Goal: Task Accomplishment & Management: Manage account settings

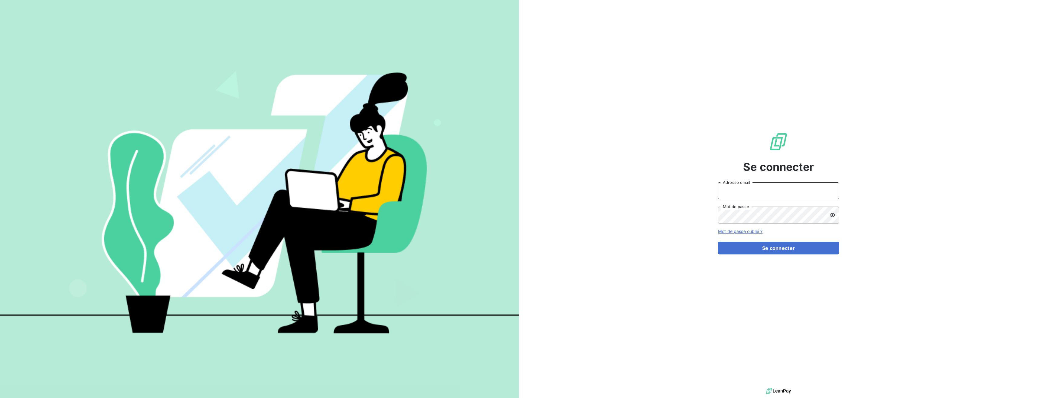
type input "Vissouvanadin"
drag, startPoint x: 757, startPoint y: 195, endPoint x: 661, endPoint y: 188, distance: 96.1
click at [661, 188] on div "Se connecter Vissouvanadin Adresse email Mot de passe Mot de passe oublié ? Se …" at bounding box center [778, 193] width 519 height 386
type input "kugen.vissouvanadin@orixamedia.com"
click at [757, 247] on button "Se connecter" at bounding box center [778, 247] width 121 height 13
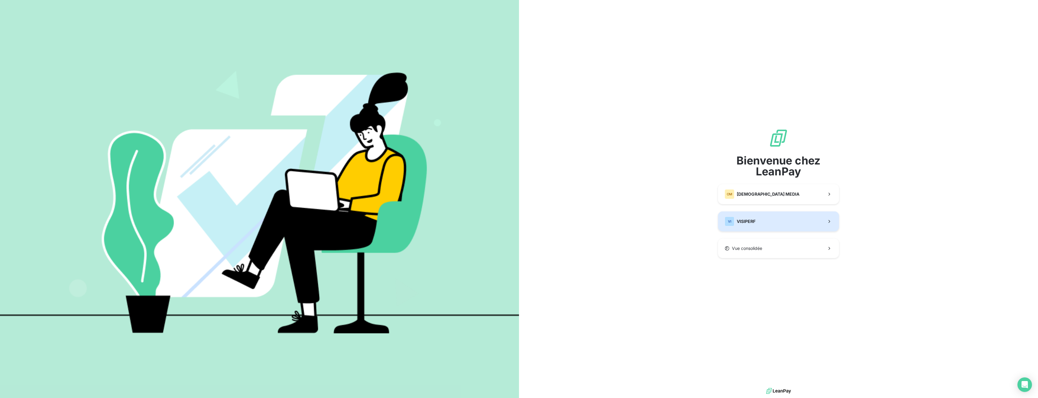
click at [760, 218] on button "VI VISIPERF" at bounding box center [778, 221] width 121 height 20
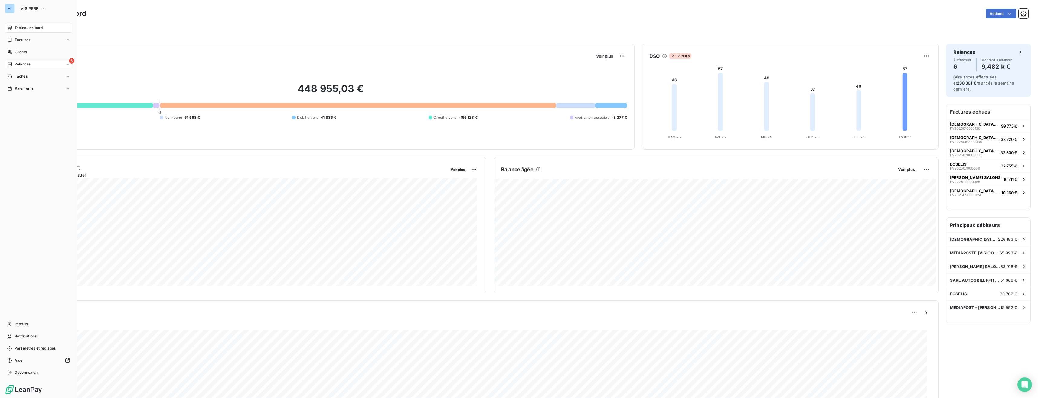
click at [36, 65] on div "6 Relances" at bounding box center [38, 64] width 67 height 10
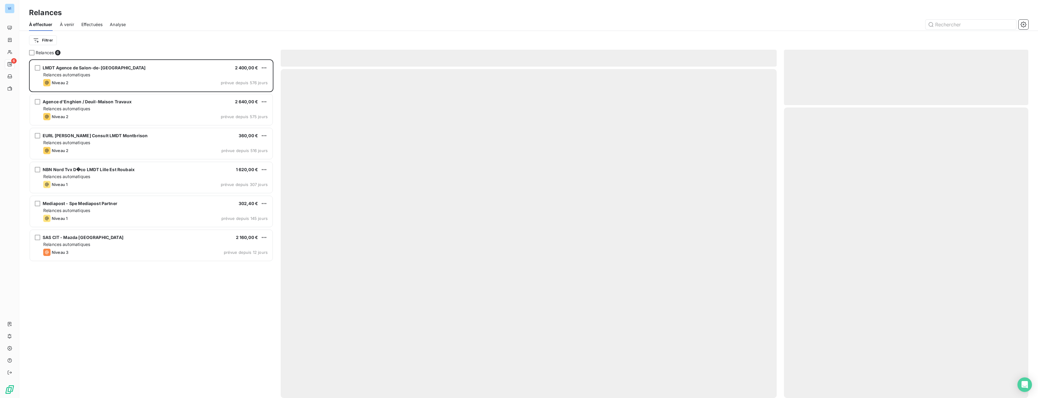
scroll to position [334, 240]
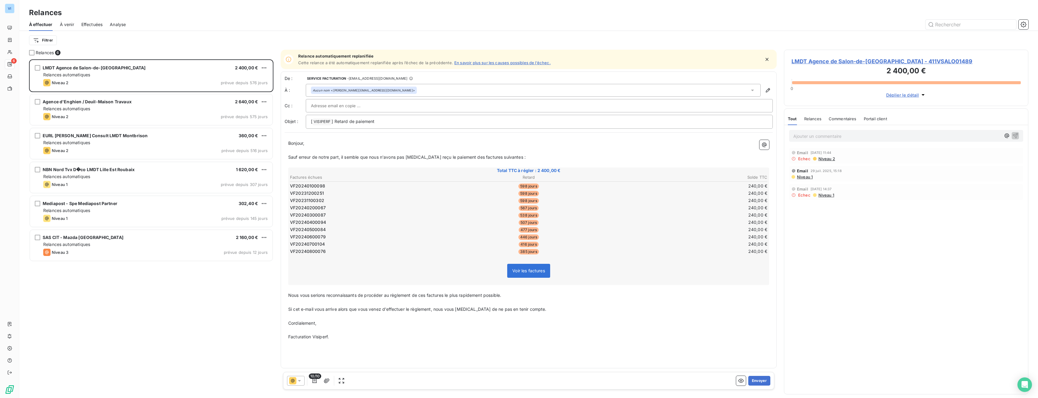
click at [71, 28] on div "À venir" at bounding box center [67, 24] width 14 height 13
